Goal: Information Seeking & Learning: Understand process/instructions

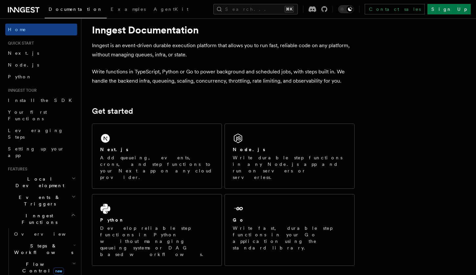
scroll to position [19, 0]
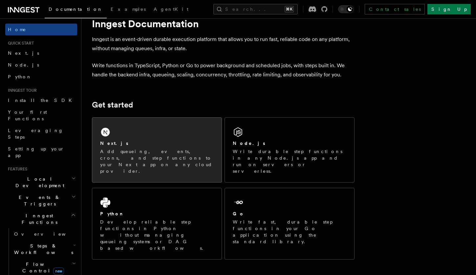
click at [194, 132] on div "Next.js Add queueing, events, crons, and step functions to your Next app on any…" at bounding box center [156, 150] width 129 height 65
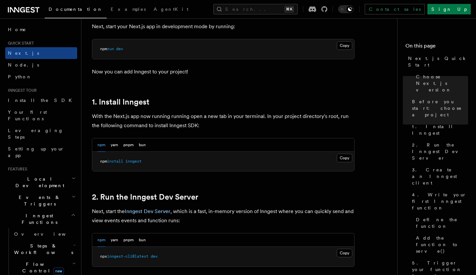
scroll to position [299, 0]
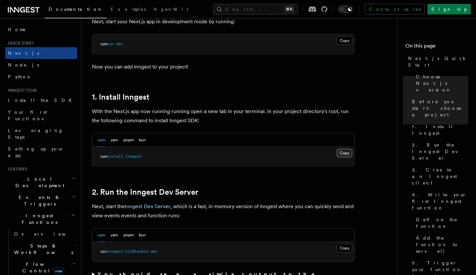
click at [343, 152] on button "Copy Copied" at bounding box center [344, 153] width 15 height 9
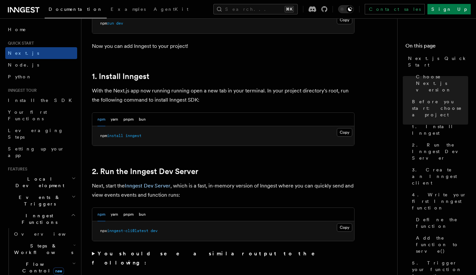
scroll to position [329, 0]
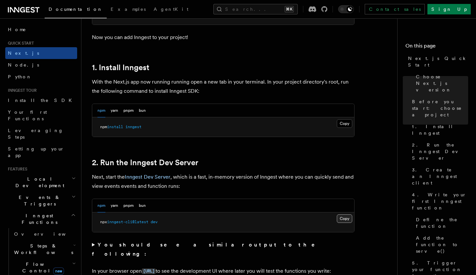
click at [347, 219] on button "Copy Copied" at bounding box center [344, 219] width 15 height 9
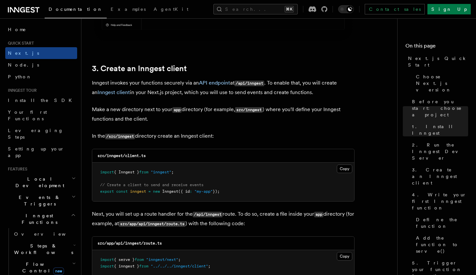
scroll to position [738, 0]
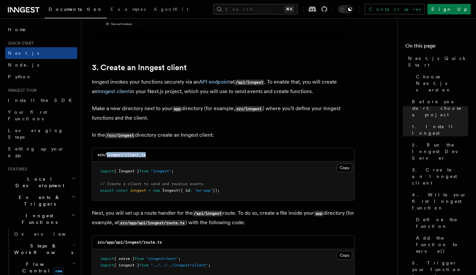
drag, startPoint x: 107, startPoint y: 155, endPoint x: 154, endPoint y: 156, distance: 46.6
click at [154, 156] on div "src/inngest/client.ts" at bounding box center [223, 154] width 262 height 13
copy code "inngest/client.ts"
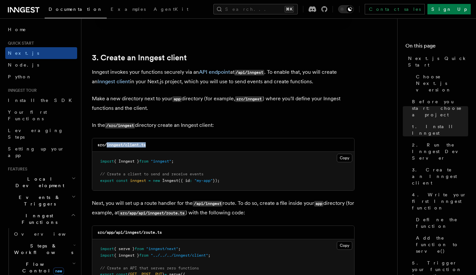
scroll to position [751, 0]
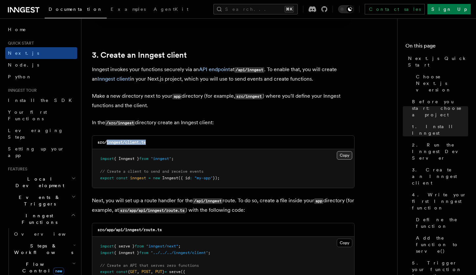
click at [345, 157] on button "Copy Copied" at bounding box center [344, 155] width 15 height 9
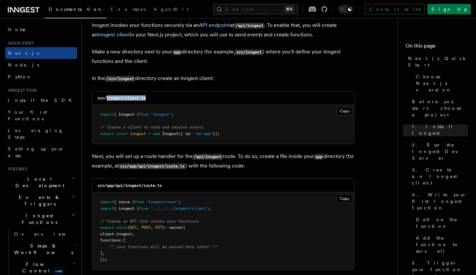
scroll to position [796, 0]
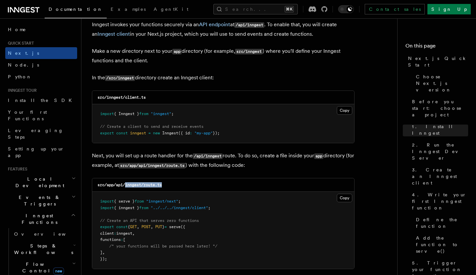
drag, startPoint x: 128, startPoint y: 185, endPoint x: 167, endPoint y: 185, distance: 39.1
click at [167, 185] on div "src/app/api/inngest/route.ts" at bounding box center [223, 185] width 262 height 13
copy code "inngest/route.ts"
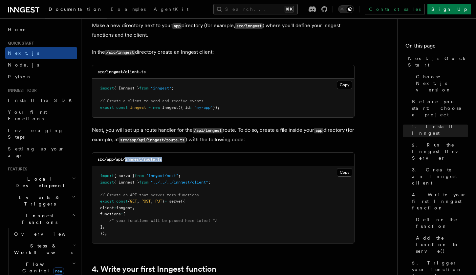
scroll to position [823, 0]
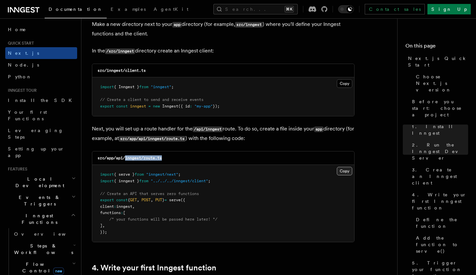
click at [341, 169] on button "Copy Copied" at bounding box center [344, 171] width 15 height 9
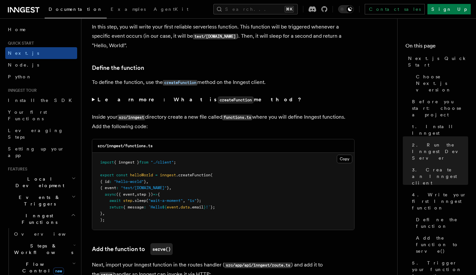
scroll to position [1081, 0]
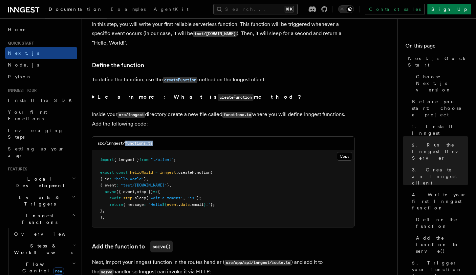
drag, startPoint x: 127, startPoint y: 140, endPoint x: 164, endPoint y: 139, distance: 37.4
click at [164, 139] on div "src/inngest/functions.ts" at bounding box center [223, 143] width 262 height 13
copy code "functions.ts"
click at [341, 154] on button "Copy Copied" at bounding box center [344, 156] width 15 height 9
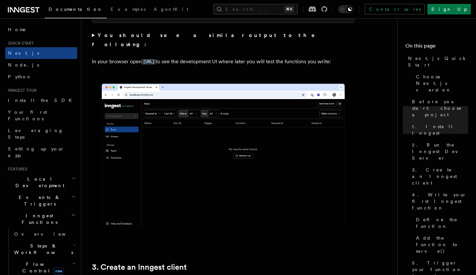
scroll to position [502, 0]
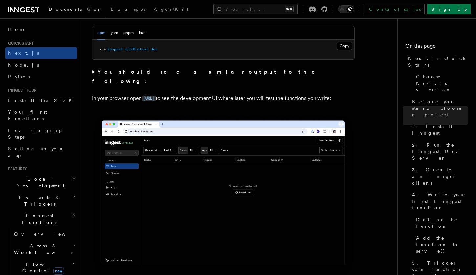
click at [32, 9] on icon at bounding box center [24, 10] width 32 height 8
